Goal: Task Accomplishment & Management: Manage account settings

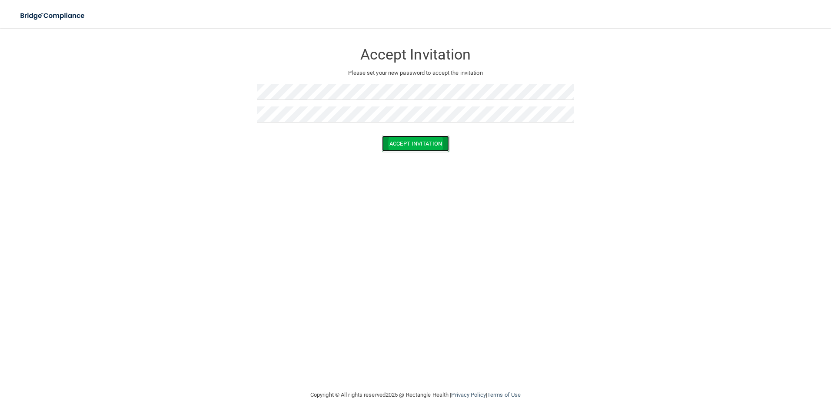
click at [405, 145] on button "Accept Invitation" at bounding box center [415, 144] width 67 height 16
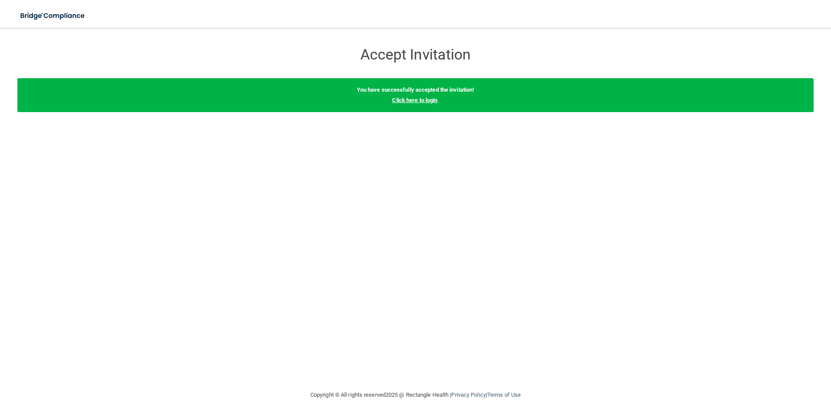
click at [414, 101] on link "Click here to login" at bounding box center [414, 100] width 45 height 7
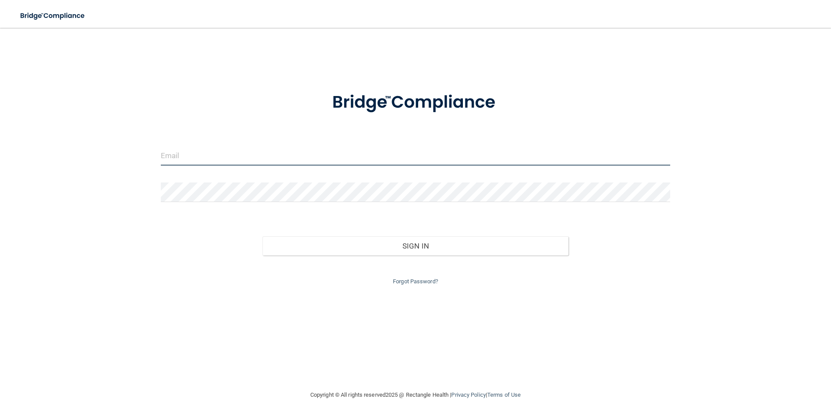
type input "[EMAIL_ADDRESS][DOMAIN_NAME]"
click at [207, 154] on input "[EMAIL_ADDRESS][DOMAIN_NAME]" at bounding box center [416, 156] width 510 height 20
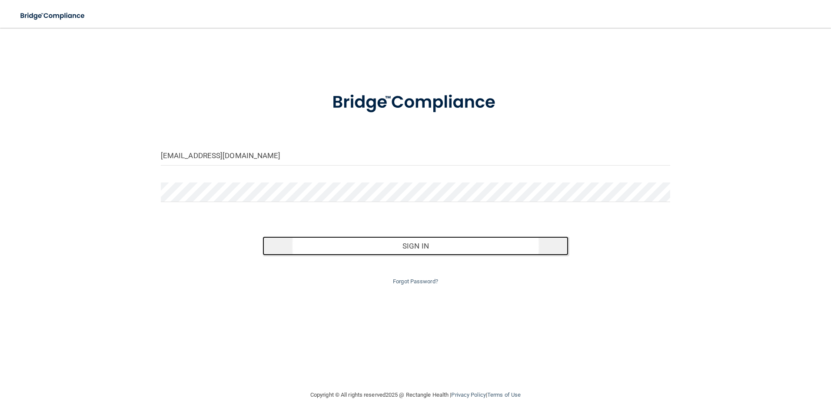
click at [429, 244] on button "Sign In" at bounding box center [416, 246] width 306 height 19
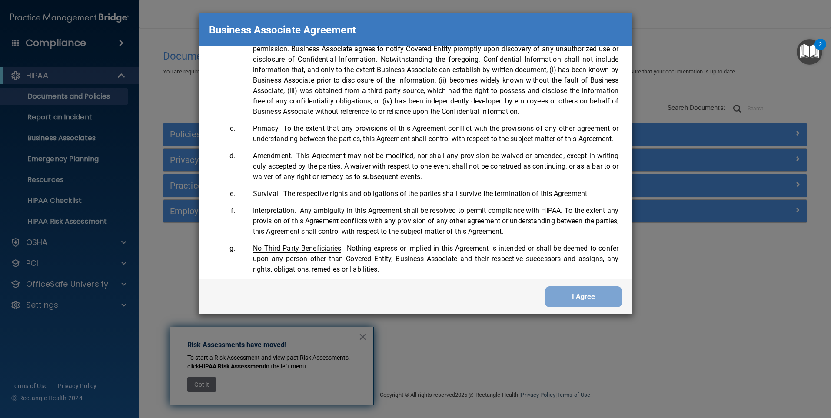
scroll to position [1773, 0]
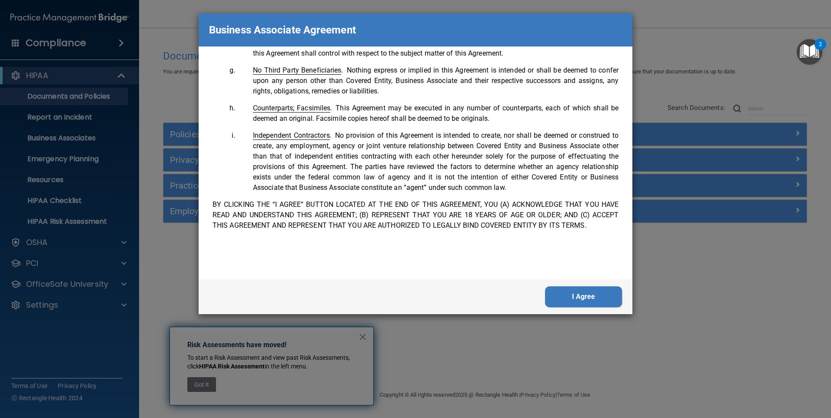
click at [603, 299] on button "I Agree" at bounding box center [583, 297] width 77 height 21
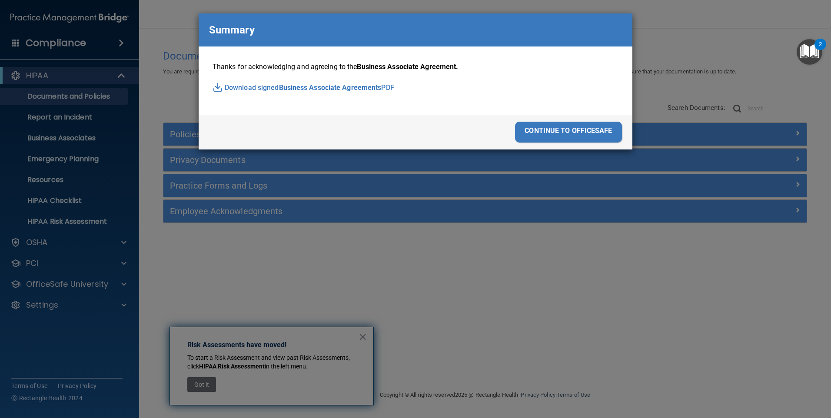
click at [569, 132] on div "continue to officesafe" at bounding box center [568, 132] width 107 height 21
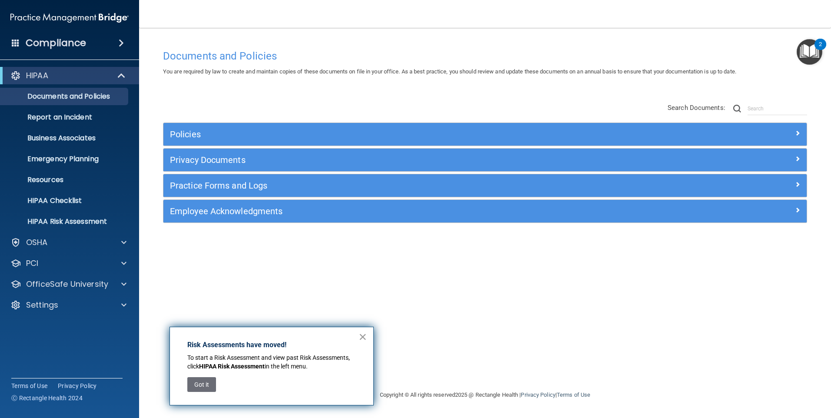
click at [360, 335] on button "×" at bounding box center [363, 337] width 8 height 14
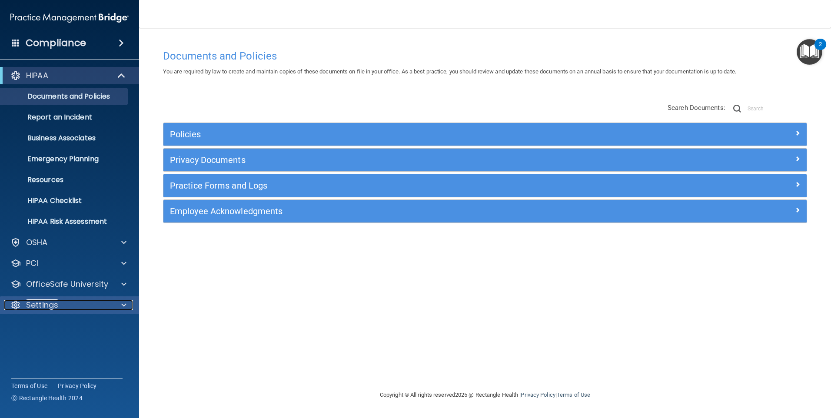
click at [53, 300] on p "Settings" at bounding box center [42, 305] width 32 height 10
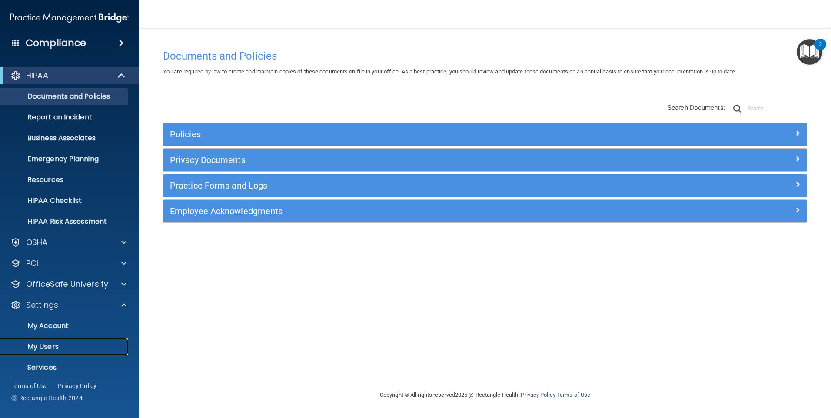
click at [60, 340] on link "My Users" at bounding box center [59, 346] width 137 height 17
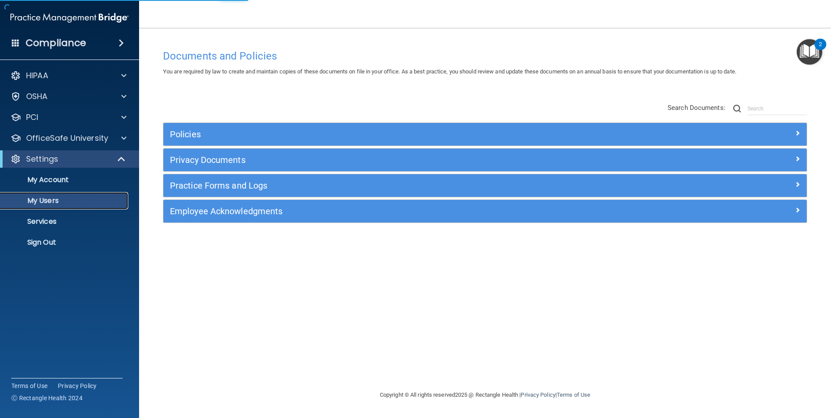
select select "20"
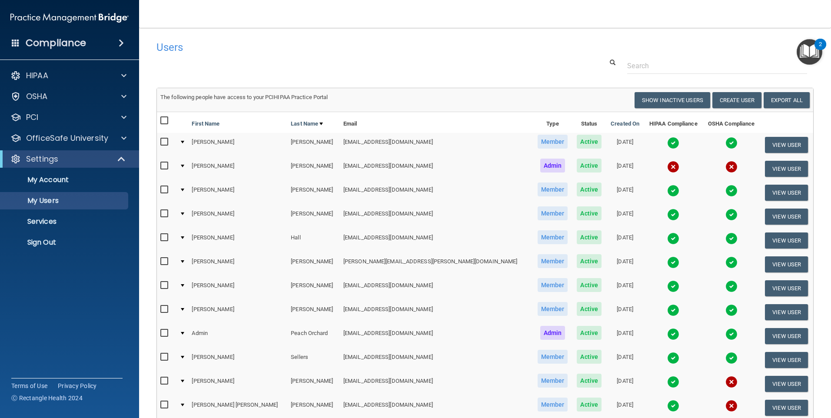
click at [164, 139] on input "checkbox" at bounding box center [165, 142] width 10 height 7
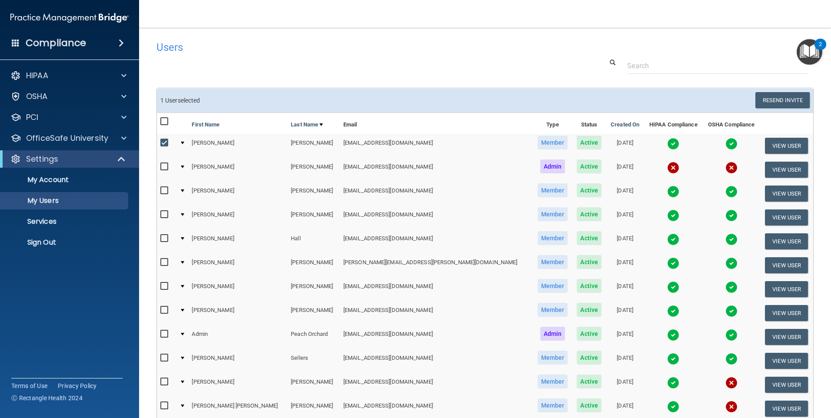
click at [164, 143] on input "checkbox" at bounding box center [165, 143] width 10 height 7
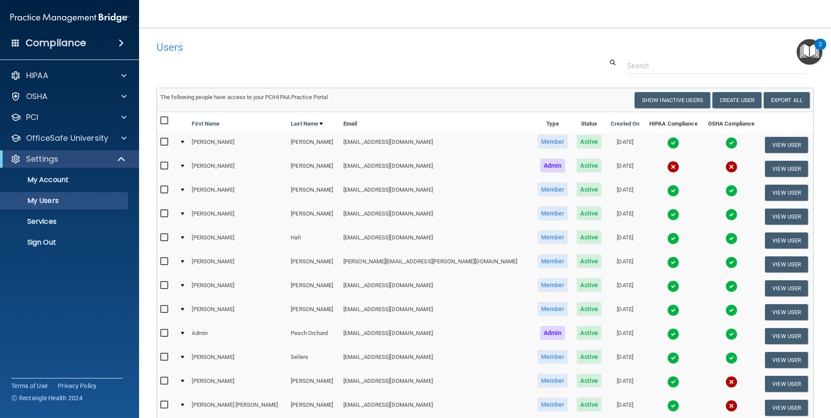
click at [164, 143] on input "checkbox" at bounding box center [165, 142] width 10 height 7
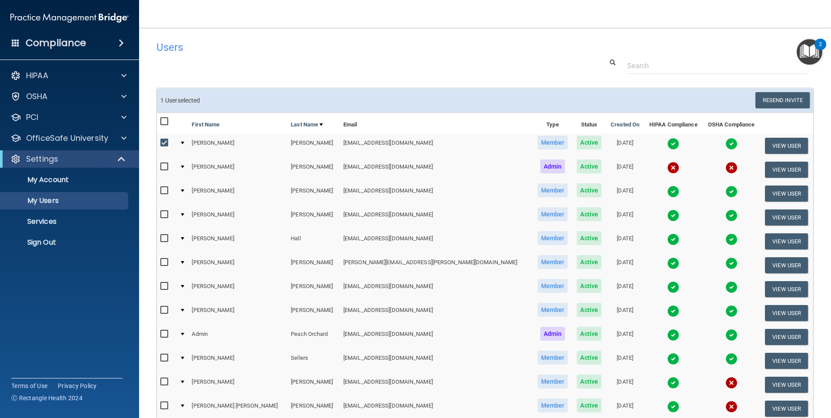
click at [164, 143] on input "checkbox" at bounding box center [165, 143] width 10 height 7
checkbox input "false"
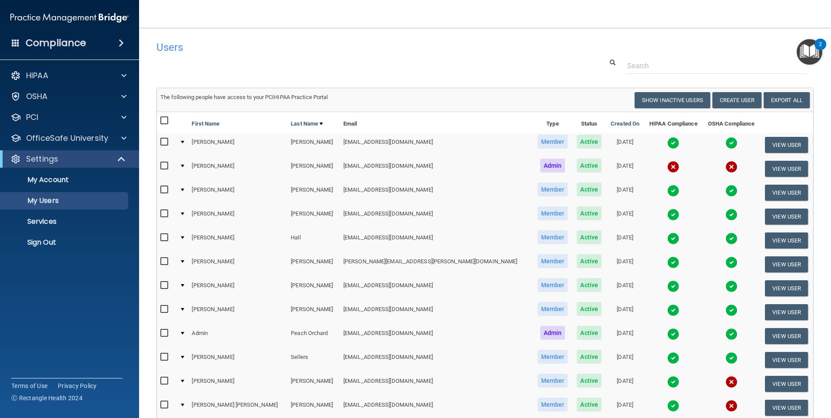
click at [188, 140] on td at bounding box center [182, 145] width 13 height 24
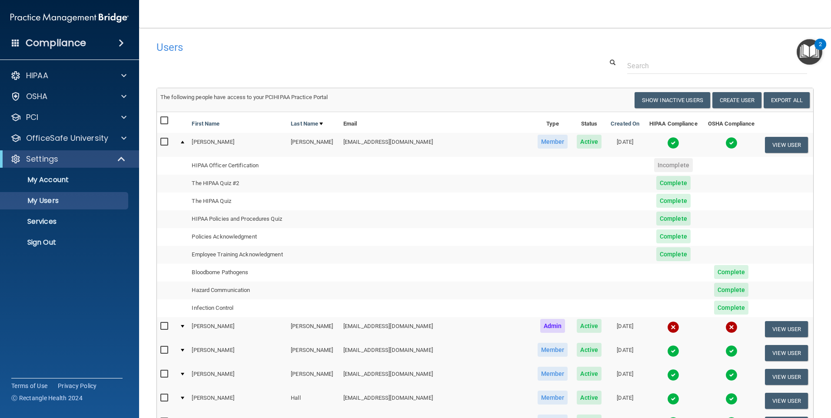
click at [184, 143] on div at bounding box center [182, 142] width 3 height 3
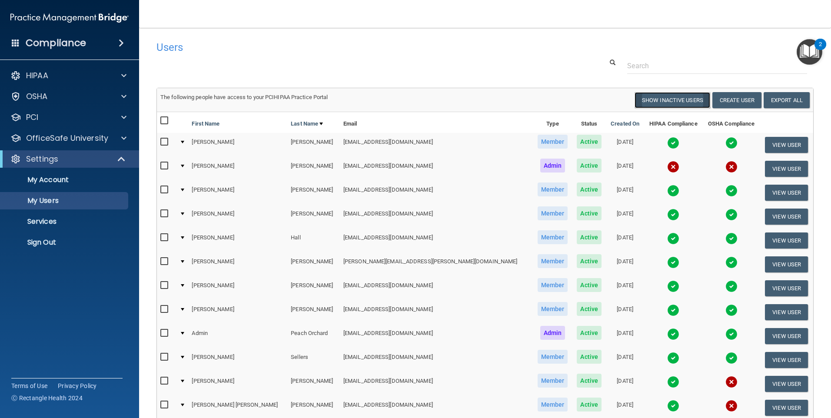
click at [675, 100] on button "Show Inactive Users" at bounding box center [673, 100] width 76 height 16
select select "20"
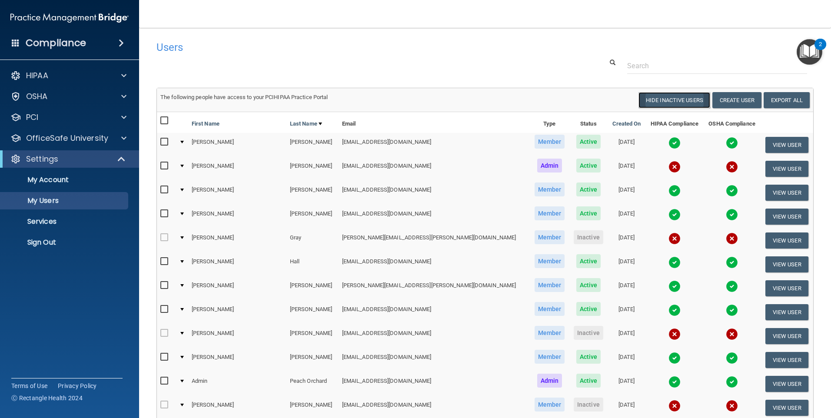
click at [660, 101] on button "Hide Inactive Users" at bounding box center [675, 100] width 72 height 16
select select "20"
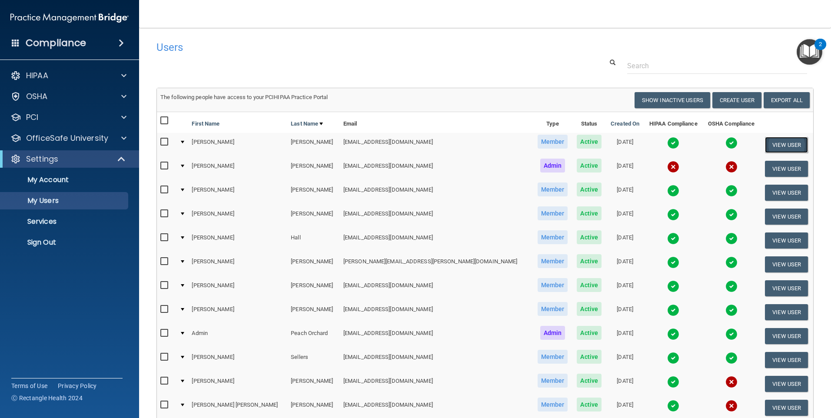
click at [772, 141] on button "View User" at bounding box center [786, 145] width 43 height 16
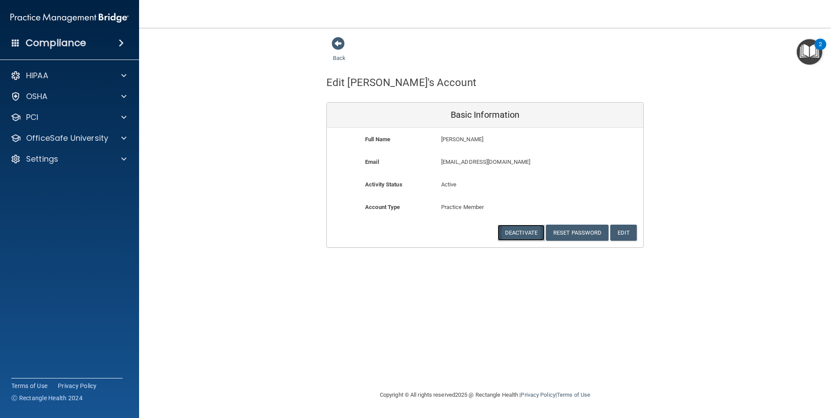
click at [526, 230] on button "Deactivate" at bounding box center [521, 233] width 47 height 16
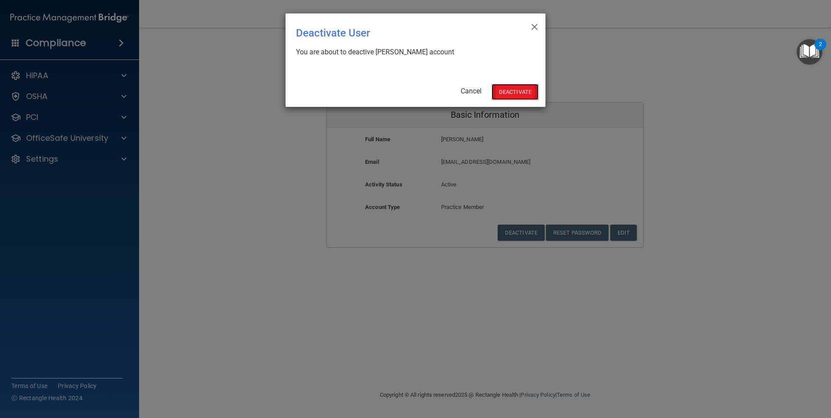
click at [515, 91] on button "Deactivate" at bounding box center [515, 92] width 47 height 16
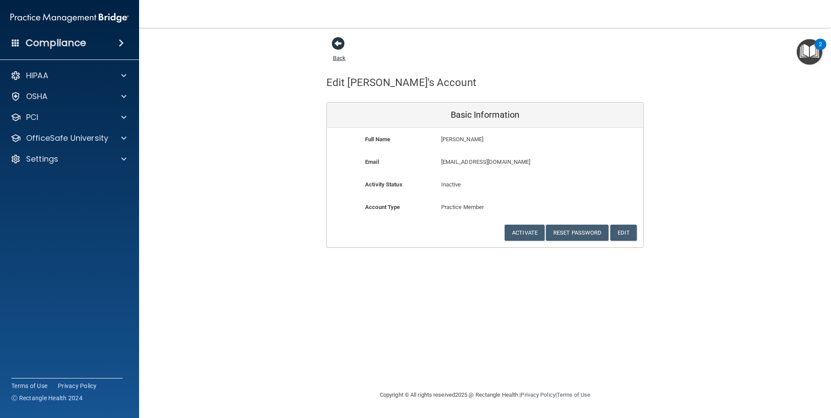
click at [339, 43] on span at bounding box center [338, 43] width 13 height 13
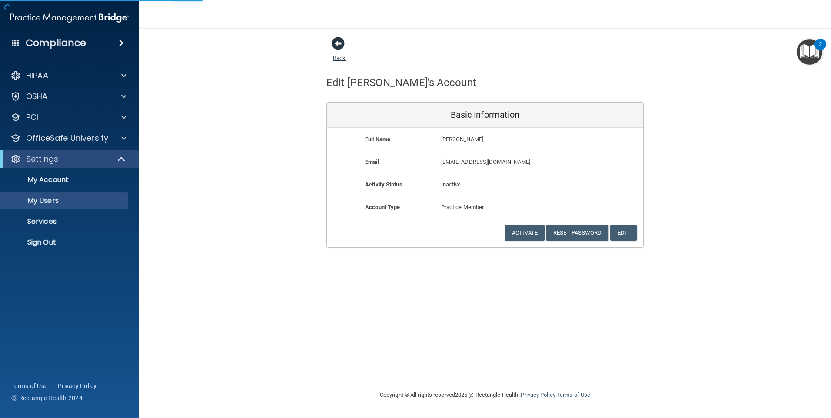
select select "20"
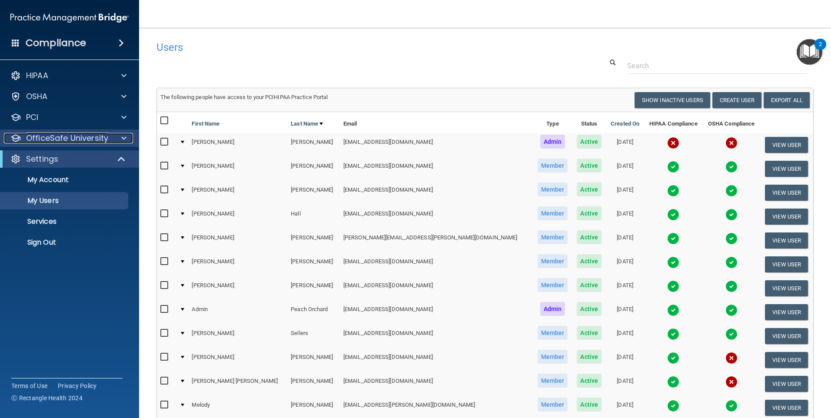
click at [70, 136] on p "OfficeSafe University" at bounding box center [67, 138] width 82 height 10
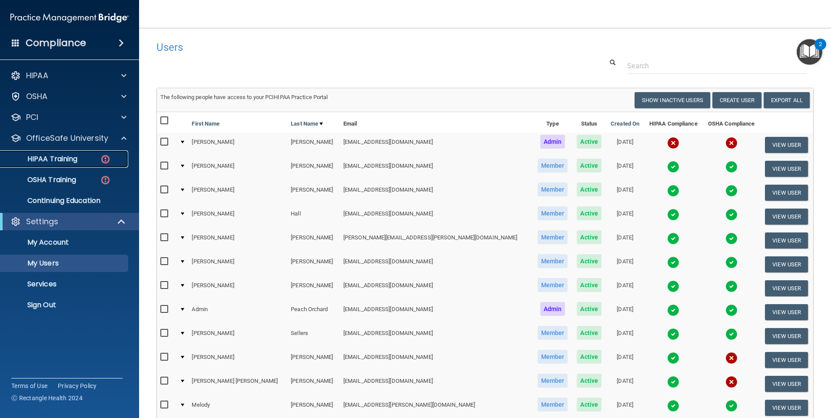
click at [63, 155] on p "HIPAA Training" at bounding box center [42, 159] width 72 height 9
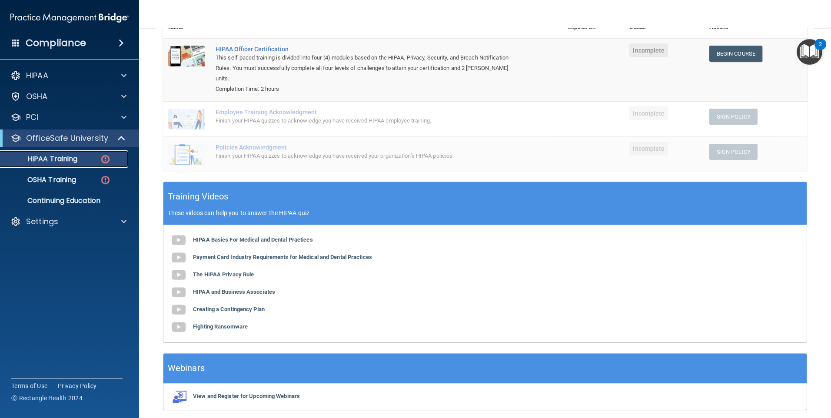
scroll to position [95, 0]
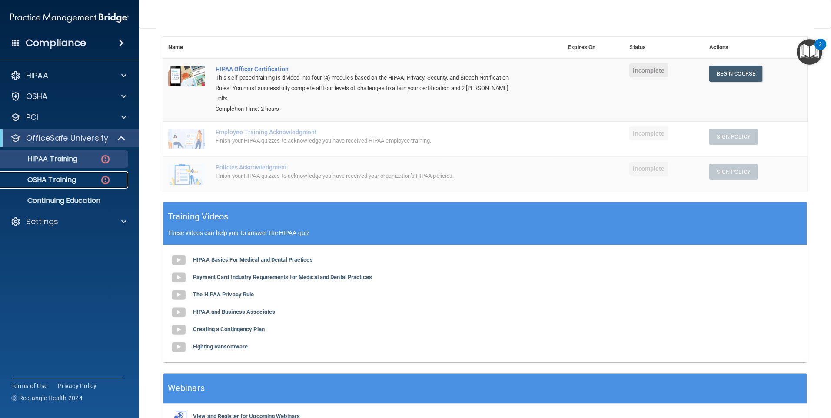
click at [48, 180] on p "OSHA Training" at bounding box center [41, 180] width 70 height 9
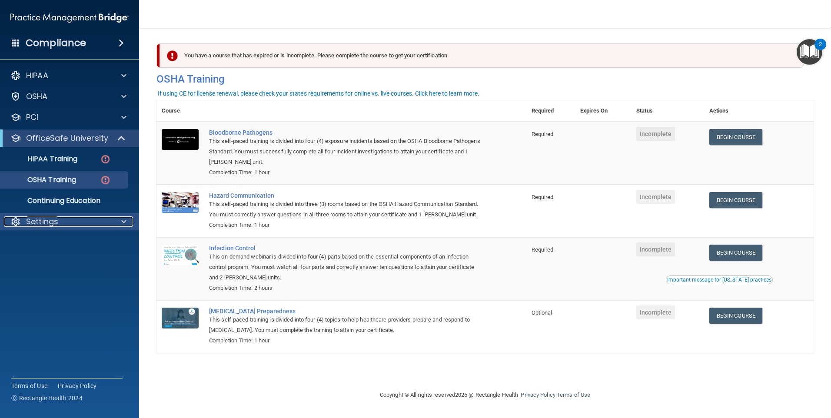
drag, startPoint x: 125, startPoint y: 221, endPoint x: 120, endPoint y: 219, distance: 5.7
click at [125, 221] on span at bounding box center [123, 222] width 5 height 10
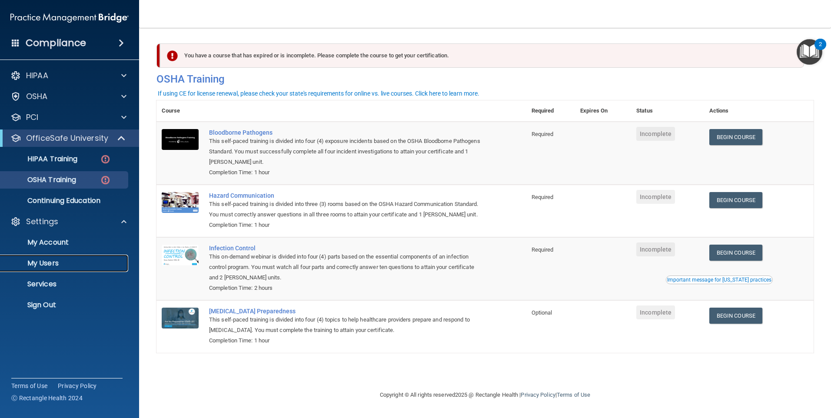
click at [67, 260] on p "My Users" at bounding box center [65, 263] width 119 height 9
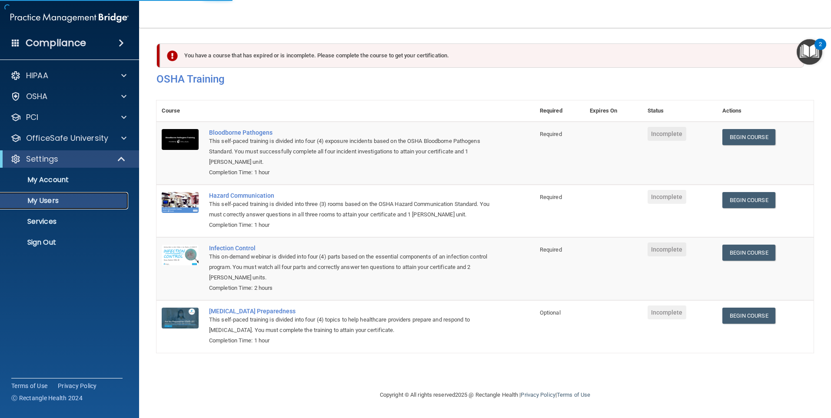
select select "20"
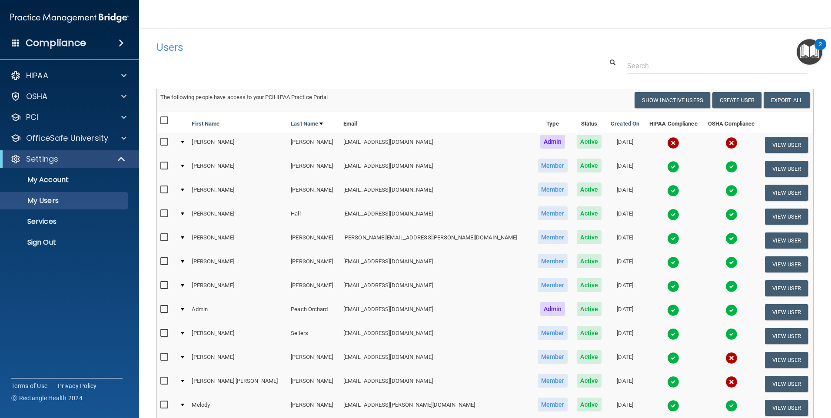
click at [667, 165] on img at bounding box center [673, 167] width 12 height 12
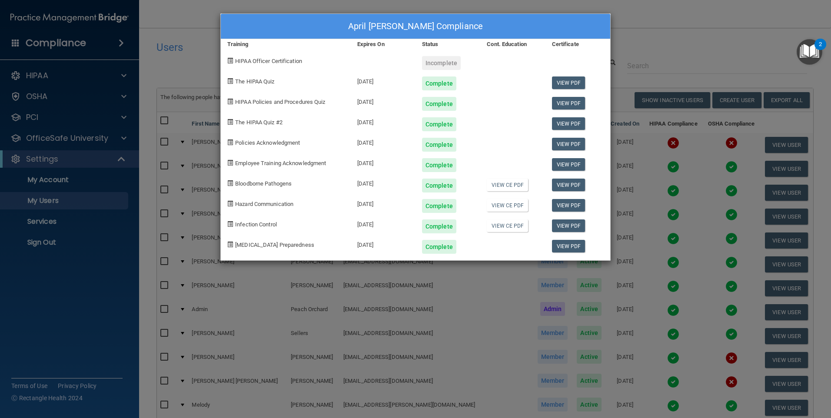
click at [661, 50] on div "April [PERSON_NAME] Compliance Training Expires On Status Cont. Education Certi…" at bounding box center [415, 209] width 831 height 418
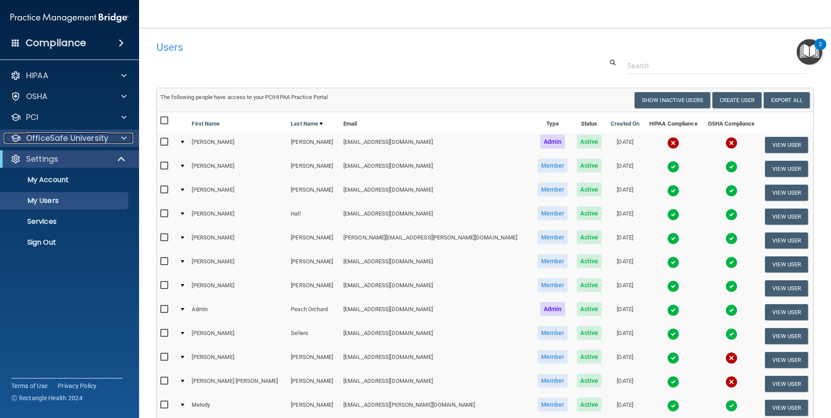
click at [63, 138] on p "OfficeSafe University" at bounding box center [67, 138] width 82 height 10
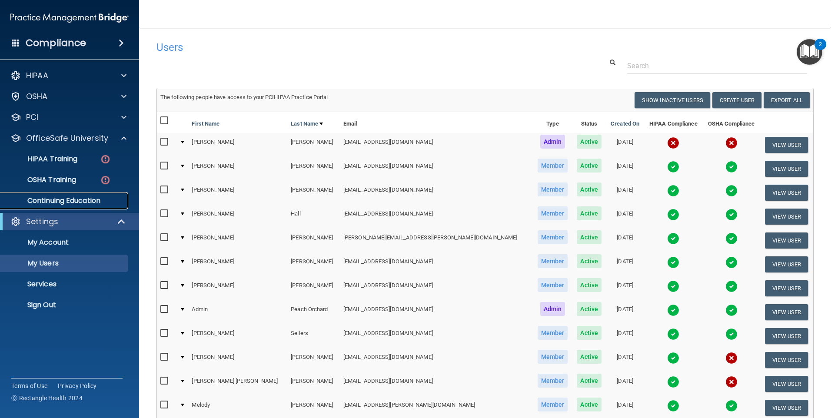
click at [64, 200] on p "Continuing Education" at bounding box center [65, 201] width 119 height 9
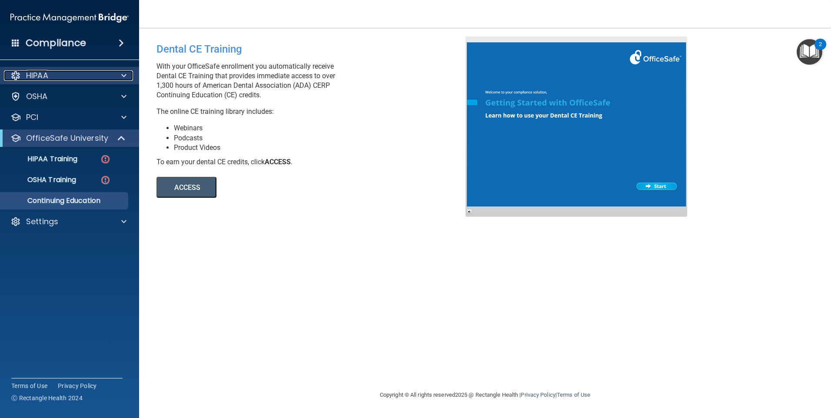
click at [123, 72] on span at bounding box center [123, 75] width 5 height 10
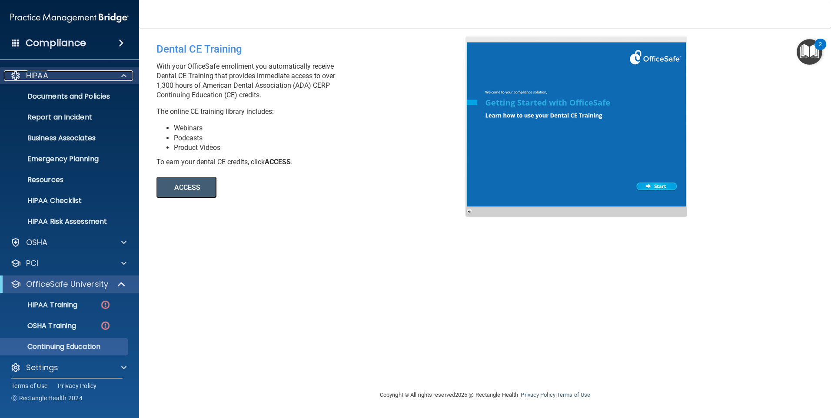
click at [125, 74] on span at bounding box center [123, 75] width 5 height 10
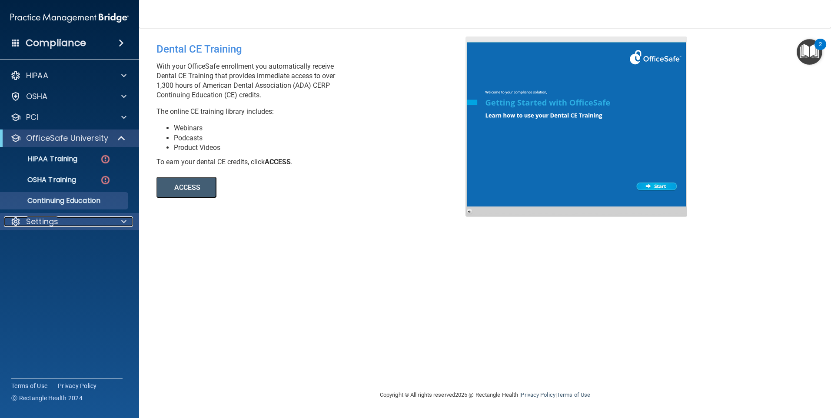
click at [109, 220] on div "Settings" at bounding box center [58, 222] width 108 height 10
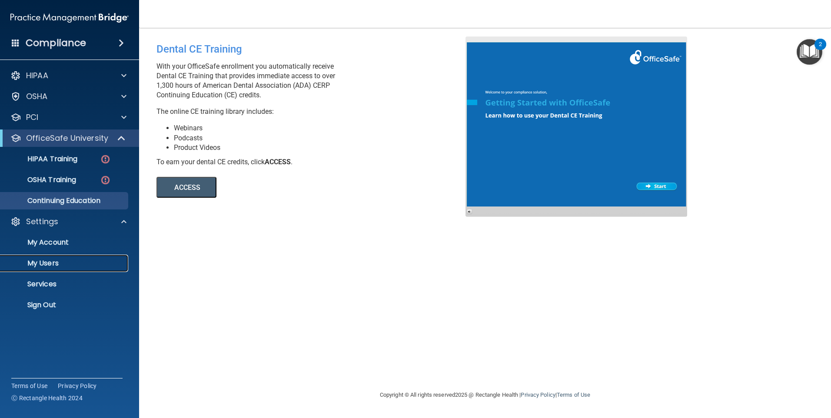
click at [57, 259] on p "My Users" at bounding box center [65, 263] width 119 height 9
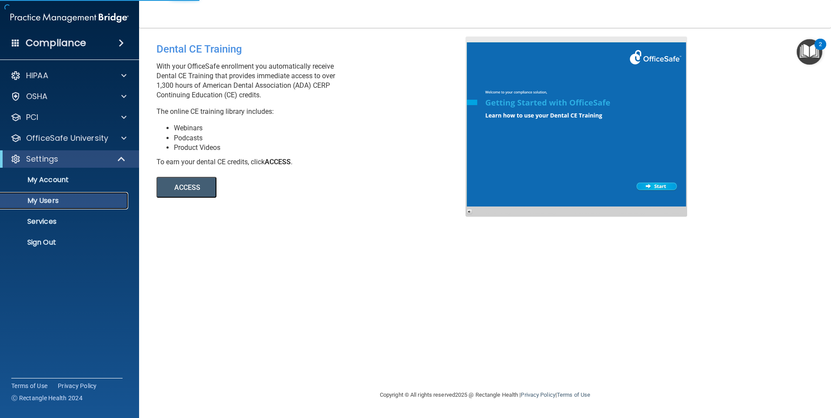
select select "20"
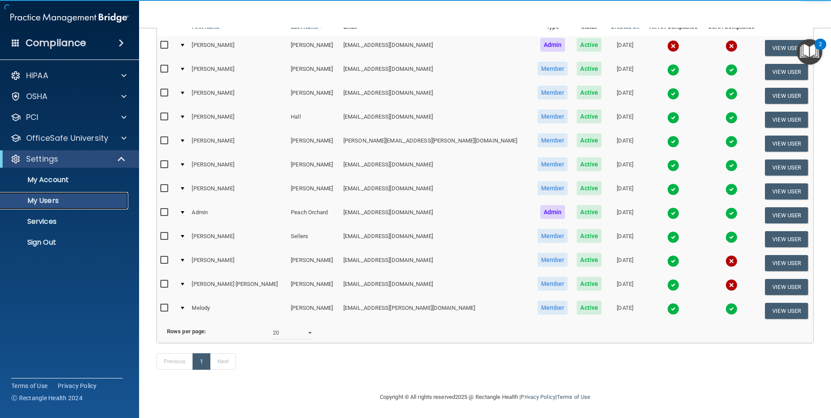
scroll to position [110, 0]
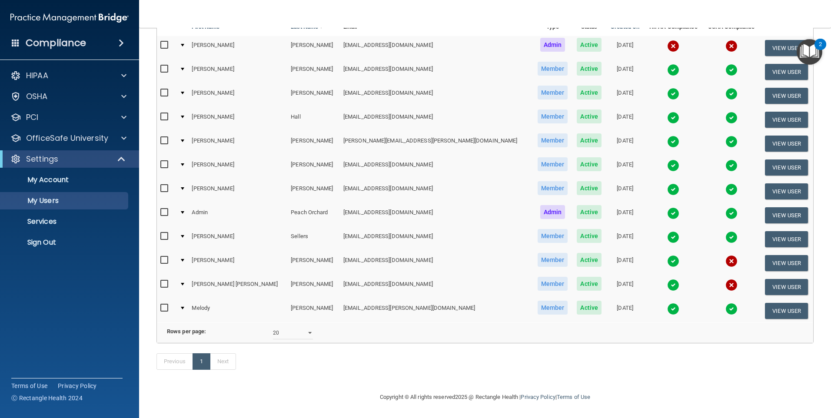
click at [726, 255] on img at bounding box center [732, 261] width 12 height 12
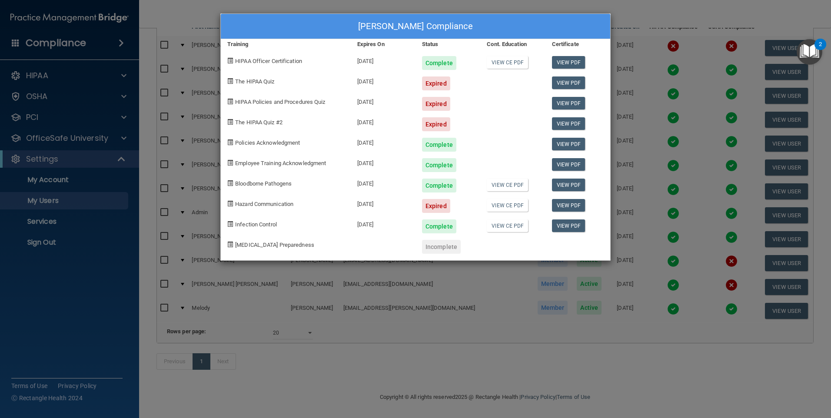
click at [350, 8] on div "[PERSON_NAME] Compliance Training Expires On Status Cont. Education Certificate…" at bounding box center [415, 209] width 831 height 418
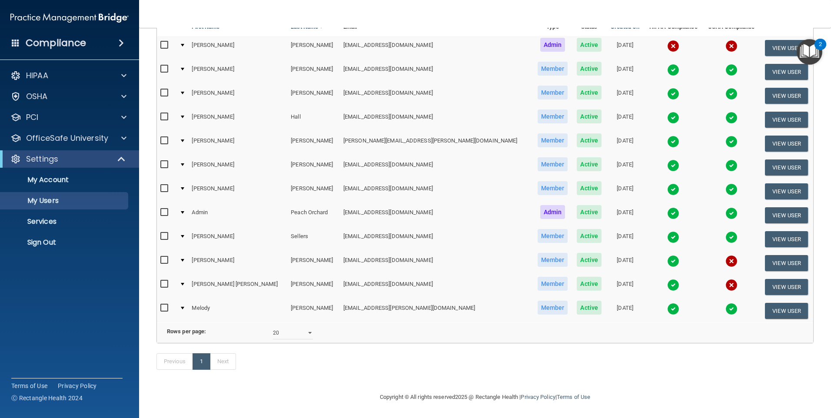
click at [726, 279] on img at bounding box center [732, 285] width 12 height 12
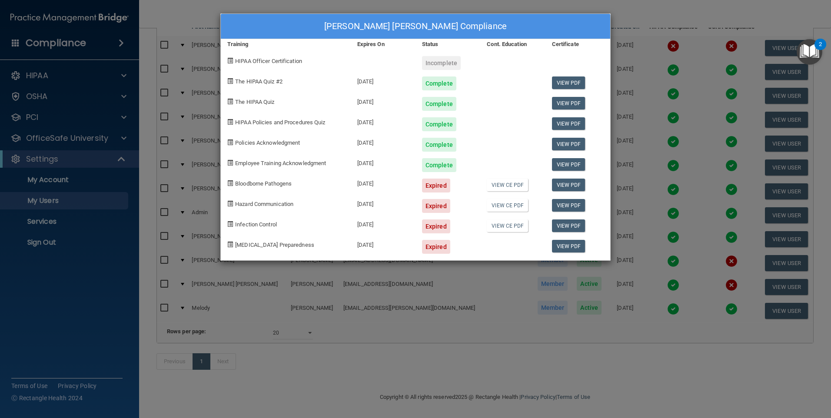
click at [663, 100] on div "[PERSON_NAME] [PERSON_NAME] Compliance Training Expires On Status Cont. Educati…" at bounding box center [415, 209] width 831 height 418
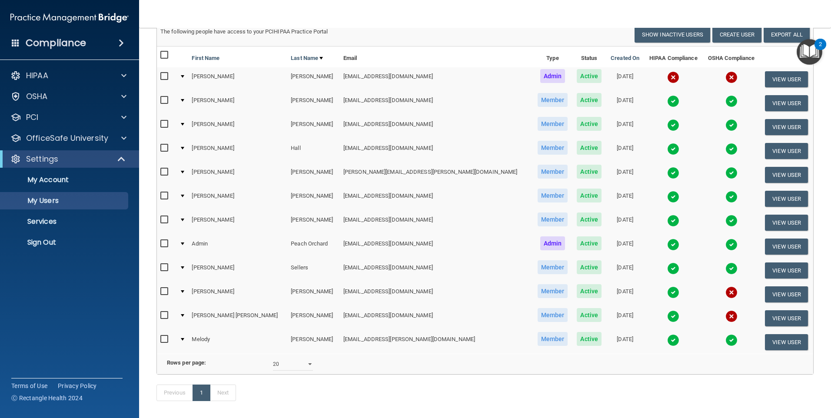
scroll to position [0, 0]
